Goal: Task Accomplishment & Management: Use online tool/utility

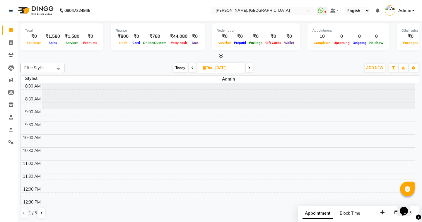
scroll to position [25, 0]
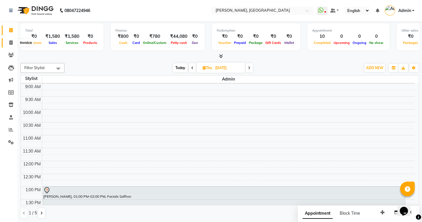
click at [10, 43] on icon at bounding box center [10, 42] width 3 height 4
select select "service"
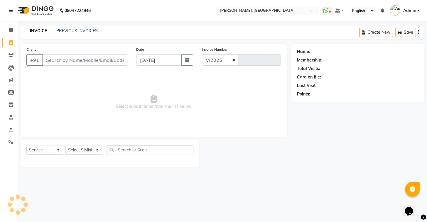
select select "8667"
type input "0797"
click at [63, 31] on link "PREVIOUS INVOICES" at bounding box center [76, 30] width 41 height 5
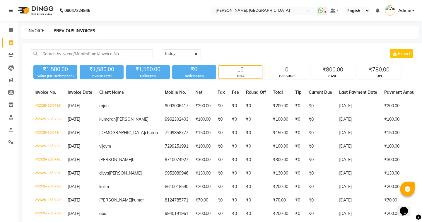
click at [43, 32] on link "INVOICE" at bounding box center [36, 30] width 17 height 5
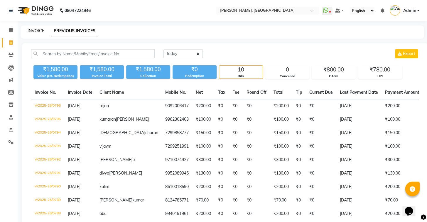
select select "service"
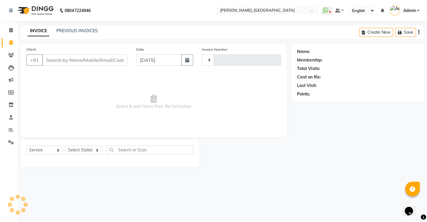
type input "0797"
select select "8667"
click at [50, 62] on input "Client" at bounding box center [84, 60] width 85 height 11
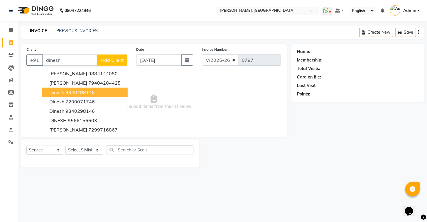
click at [84, 96] on button "dinesh 9840498146" at bounding box center [84, 92] width 85 height 9
type input "9840498146"
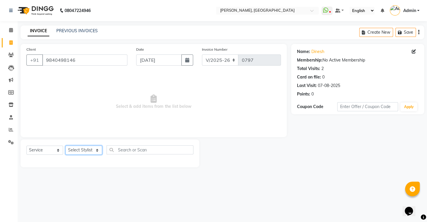
click at [84, 148] on select "Select Stylist Admin AMEER [PERSON_NAME] [PERSON_NAME] [PERSON_NAME]" at bounding box center [83, 150] width 37 height 9
select select "87509"
click at [65, 146] on select "Select Stylist Admin AMEER [PERSON_NAME] [PERSON_NAME] [PERSON_NAME]" at bounding box center [83, 150] width 37 height 9
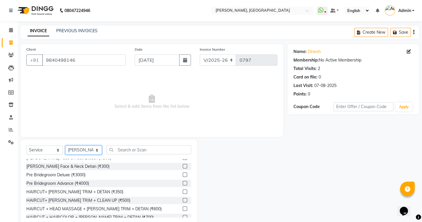
scroll to position [373, 0]
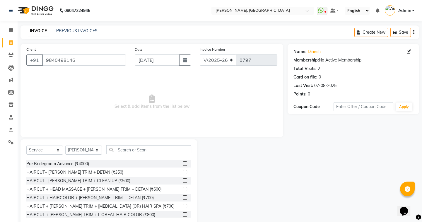
click at [183, 171] on label at bounding box center [185, 172] width 4 height 4
click at [183, 171] on input "checkbox" at bounding box center [185, 173] width 4 height 4
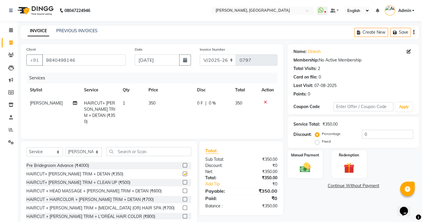
checkbox input "false"
click at [151, 104] on span "350" at bounding box center [152, 103] width 7 height 5
select select "87509"
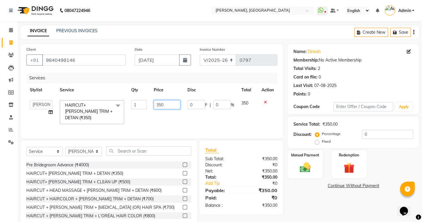
click at [166, 104] on input "350" at bounding box center [167, 104] width 27 height 9
type input "300"
click at [153, 147] on input "text" at bounding box center [148, 151] width 85 height 9
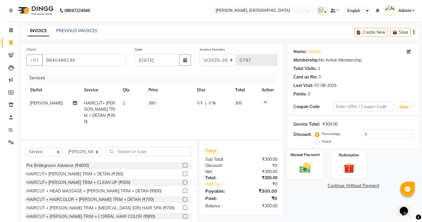
click at [316, 164] on div "Manual Payment" at bounding box center [305, 164] width 36 height 29
click at [335, 185] on span "UPI" at bounding box center [334, 186] width 9 height 7
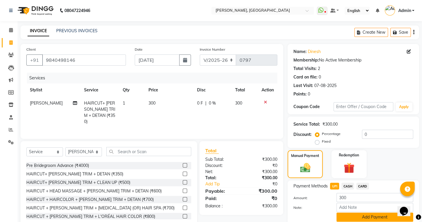
click at [352, 218] on button "Add Payment" at bounding box center [375, 217] width 77 height 9
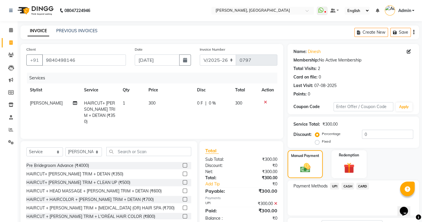
scroll to position [47, 0]
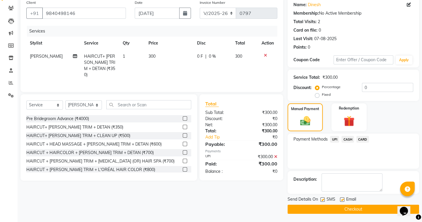
click at [317, 207] on button "Checkout" at bounding box center [354, 209] width 132 height 9
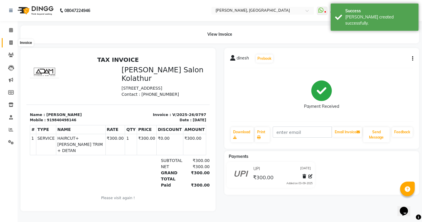
click at [12, 42] on icon at bounding box center [10, 42] width 3 height 4
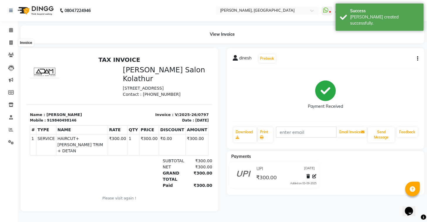
select select "8667"
select select "service"
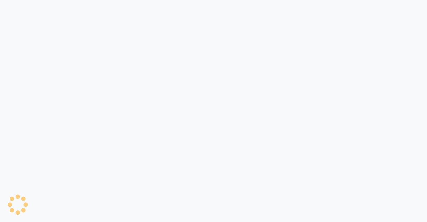
select select "8667"
select select "service"
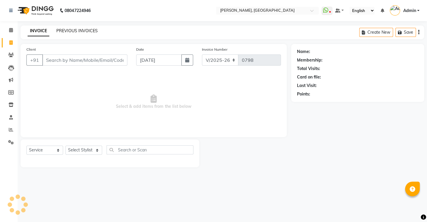
click at [77, 29] on link "PREVIOUS INVOICES" at bounding box center [76, 30] width 41 height 5
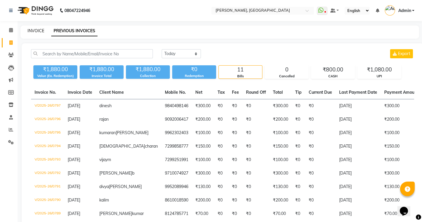
click at [37, 31] on link "INVOICE" at bounding box center [36, 30] width 17 height 5
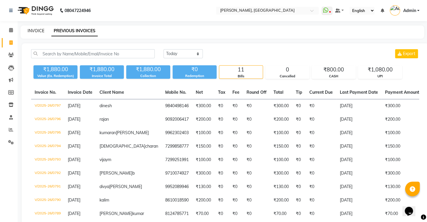
select select "8667"
select select "service"
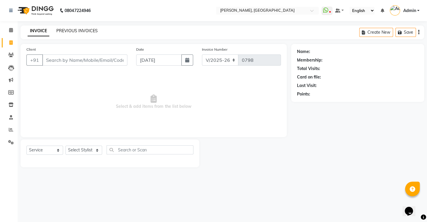
click at [72, 32] on link "PREVIOUS INVOICES" at bounding box center [76, 30] width 41 height 5
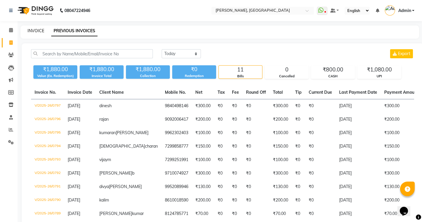
click at [35, 30] on link "INVOICE" at bounding box center [36, 30] width 17 height 5
select select "service"
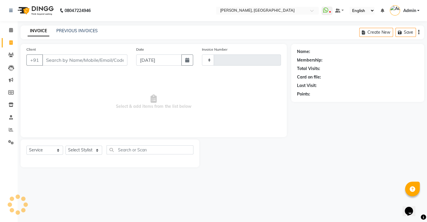
type input "0798"
select select "8667"
click at [67, 33] on link "PREVIOUS INVOICES" at bounding box center [76, 30] width 41 height 5
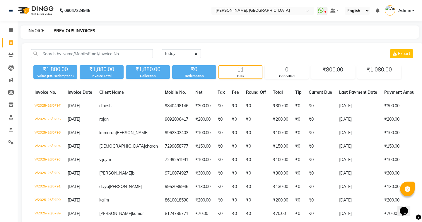
click at [31, 32] on link "INVOICE" at bounding box center [36, 30] width 17 height 5
select select "8667"
select select "service"
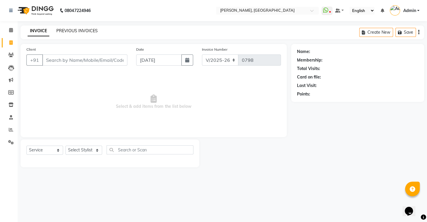
click at [64, 30] on link "PREVIOUS INVOICES" at bounding box center [76, 30] width 41 height 5
